Goal: Find contact information: Find contact information

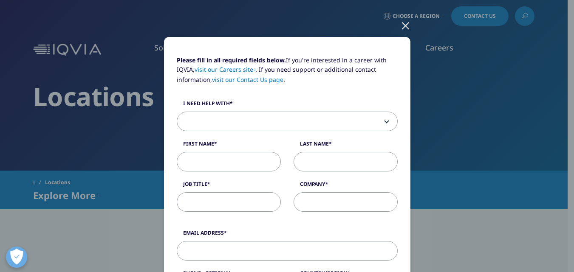
click at [400, 24] on div at bounding box center [405, 25] width 10 height 23
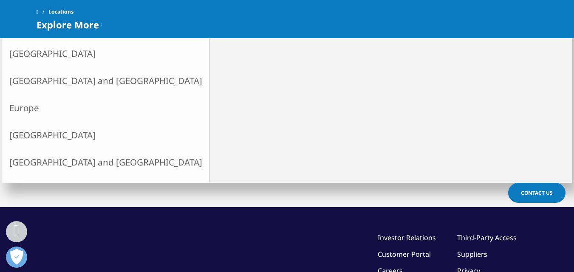
scroll to position [253, 0]
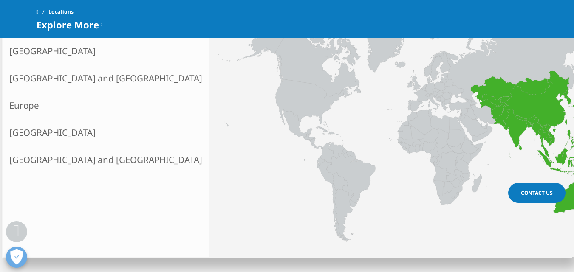
click at [72, 78] on link "[GEOGRAPHIC_DATA] and [GEOGRAPHIC_DATA]" at bounding box center [106, 78] width 206 height 27
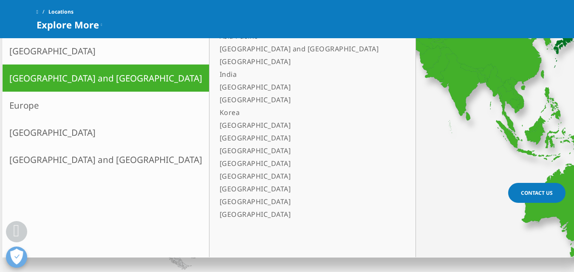
click at [216, 101] on link "[GEOGRAPHIC_DATA]" at bounding box center [308, 99] width 184 height 13
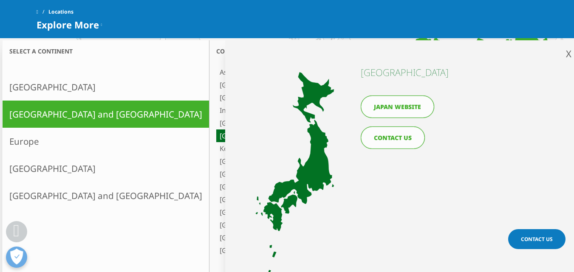
scroll to position [168, 0]
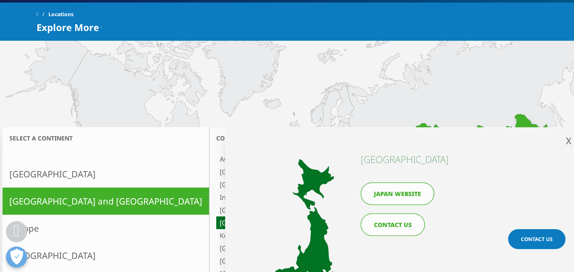
click at [399, 222] on link "CONTACT US" at bounding box center [392, 225] width 64 height 23
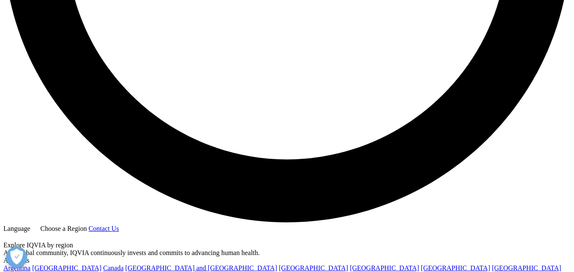
scroll to position [1496, 0]
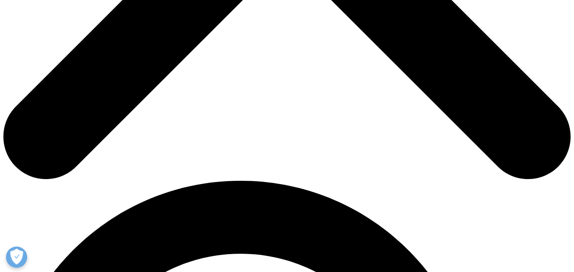
scroll to position [382, 0]
